Goal: Task Accomplishment & Management: Use online tool/utility

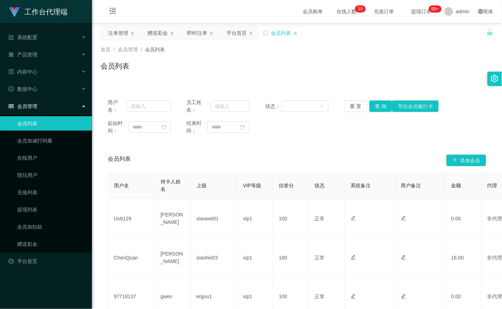
scroll to position [0, 174]
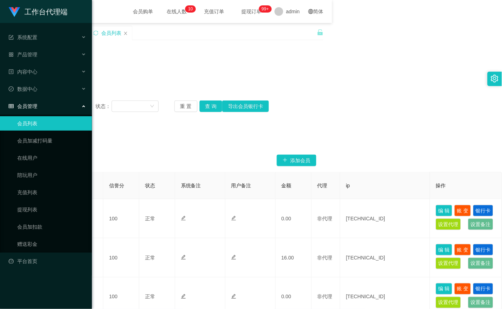
click at [31, 105] on span "会员管理" at bounding box center [23, 107] width 29 height 6
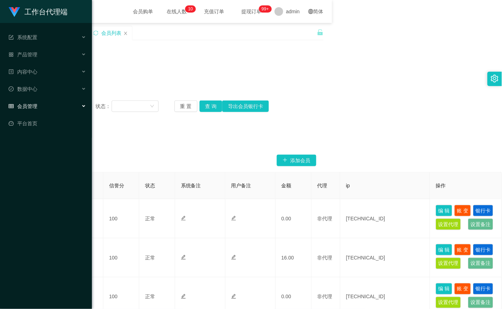
click at [39, 63] on li "产品管理 产品列表 产品预设置 开奖记录 注单管理 即时注单" at bounding box center [46, 55] width 92 height 16
click at [39, 52] on div "产品管理" at bounding box center [46, 54] width 92 height 14
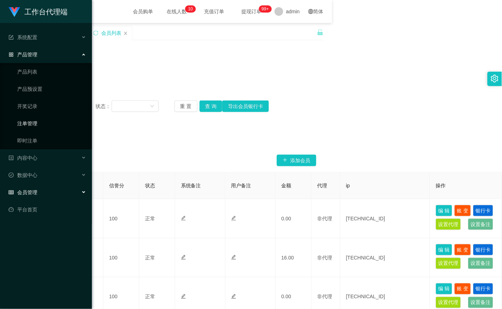
drag, startPoint x: 40, startPoint y: 125, endPoint x: 46, endPoint y: 125, distance: 6.5
click at [40, 125] on link "注单管理" at bounding box center [51, 123] width 69 height 14
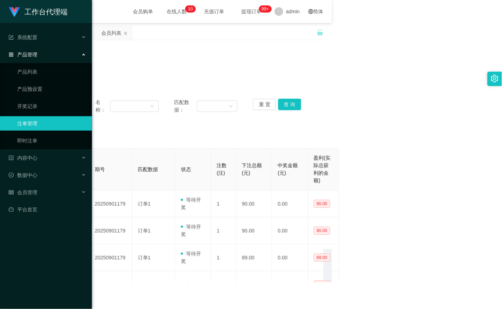
scroll to position [0, 10]
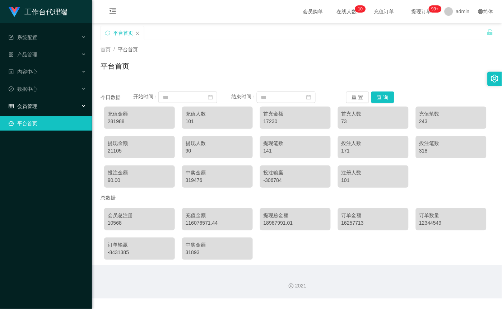
click at [32, 106] on span "会员管理" at bounding box center [23, 107] width 29 height 6
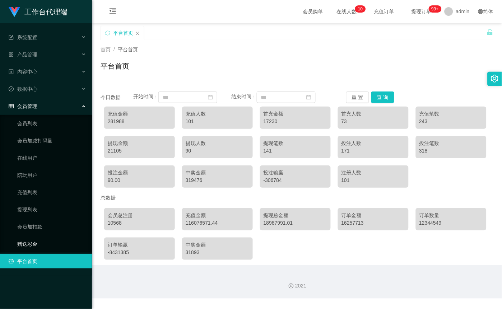
click at [37, 245] on link "赠送彩金" at bounding box center [51, 244] width 69 height 14
